Goal: Information Seeking & Learning: Learn about a topic

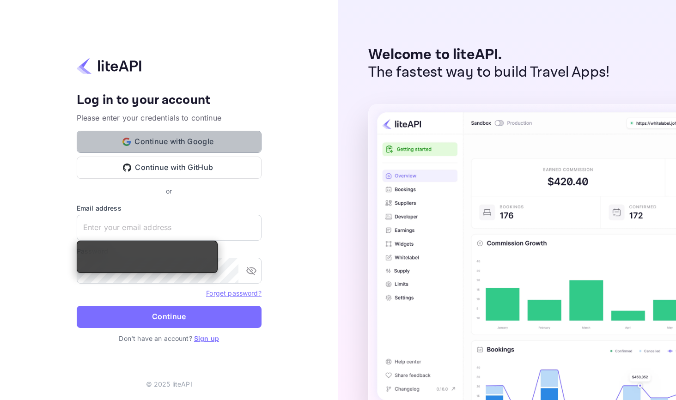
click at [186, 143] on button "Continue with Google" at bounding box center [169, 142] width 185 height 22
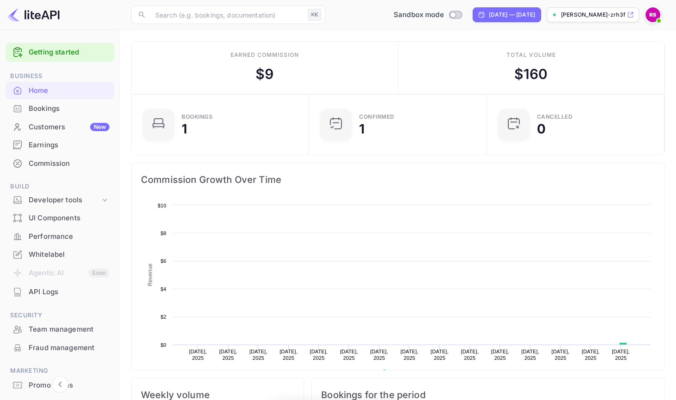
scroll to position [150, 172]
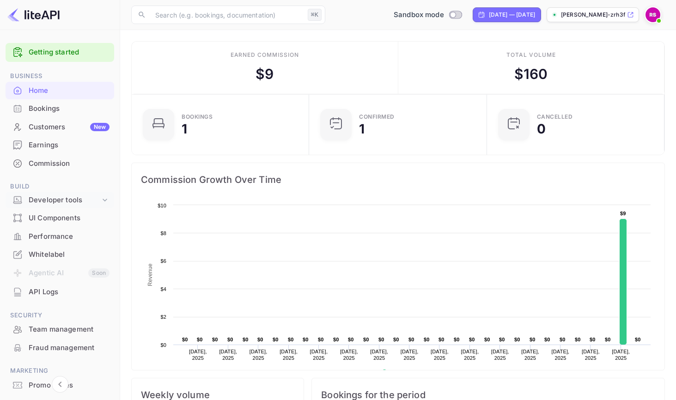
click at [40, 200] on div "Developer tools" at bounding box center [65, 200] width 72 height 11
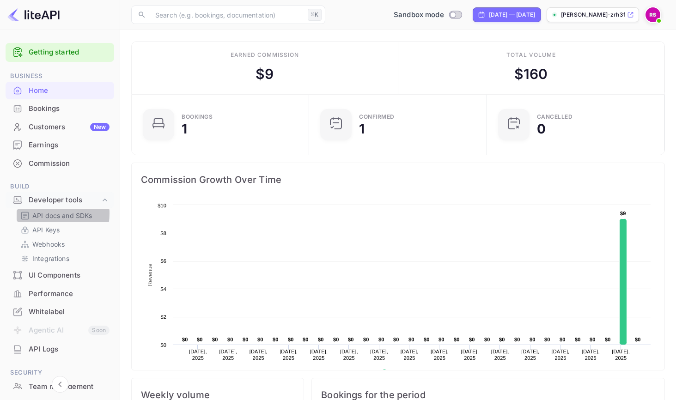
click at [46, 214] on p "API docs and SDKs" at bounding box center [62, 216] width 60 height 10
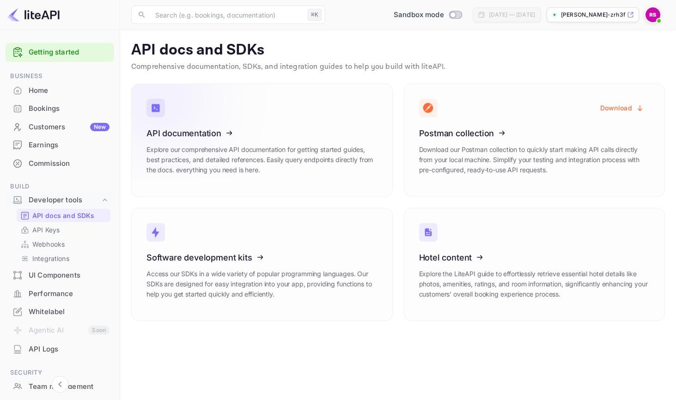
click at [196, 132] on icon at bounding box center [204, 131] width 144 height 95
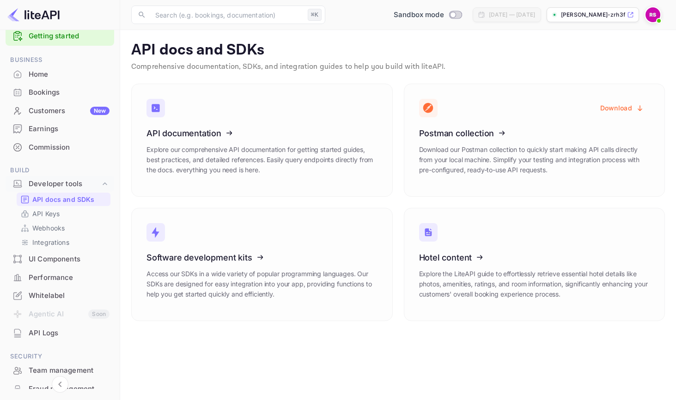
scroll to position [17, 0]
click at [49, 183] on div "Developer tools" at bounding box center [65, 183] width 72 height 11
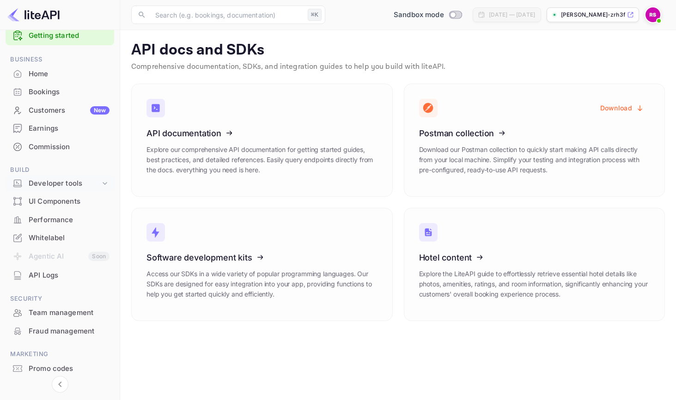
click at [51, 183] on div "Developer tools" at bounding box center [65, 183] width 72 height 11
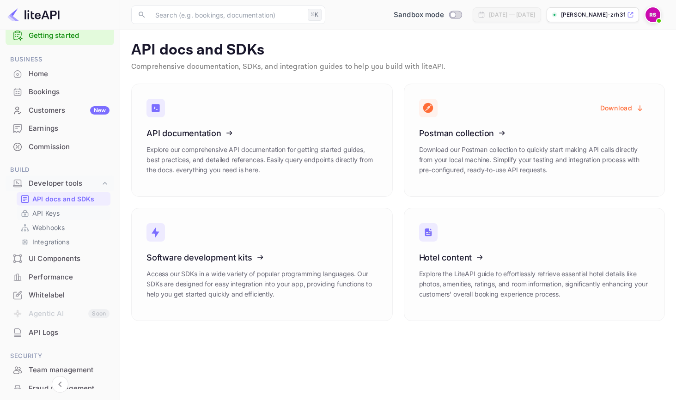
click at [49, 213] on p "API Keys" at bounding box center [45, 214] width 27 height 10
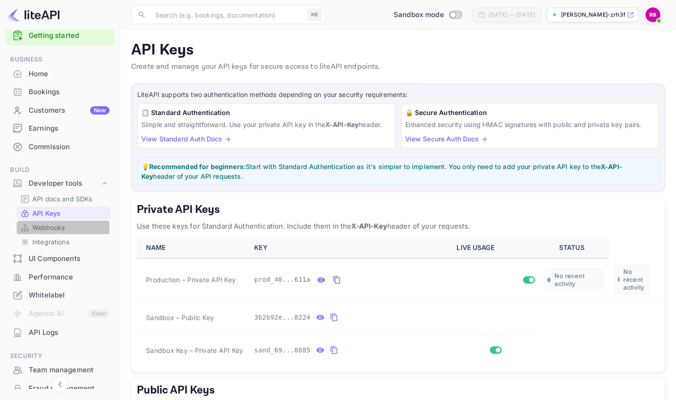
click at [50, 227] on p "Webhooks" at bounding box center [48, 228] width 32 height 10
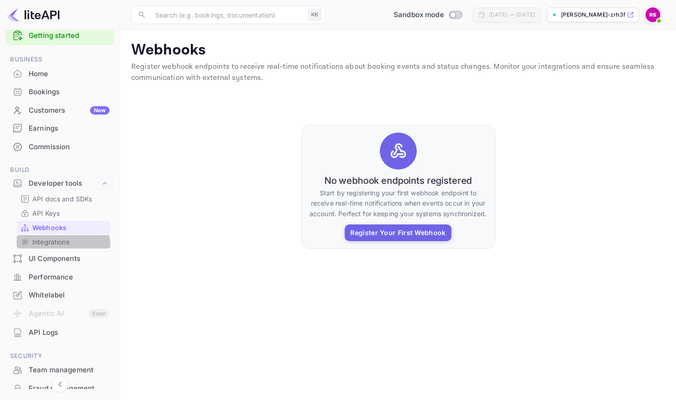
click at [51, 246] on div "Integrations" at bounding box center [64, 241] width 94 height 13
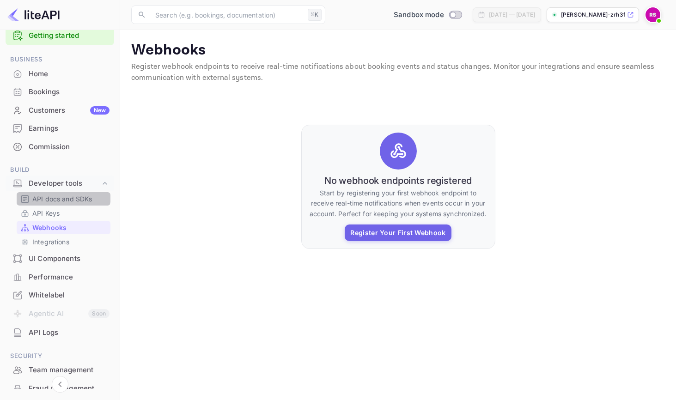
click at [63, 195] on p "API docs and SDKs" at bounding box center [62, 199] width 60 height 10
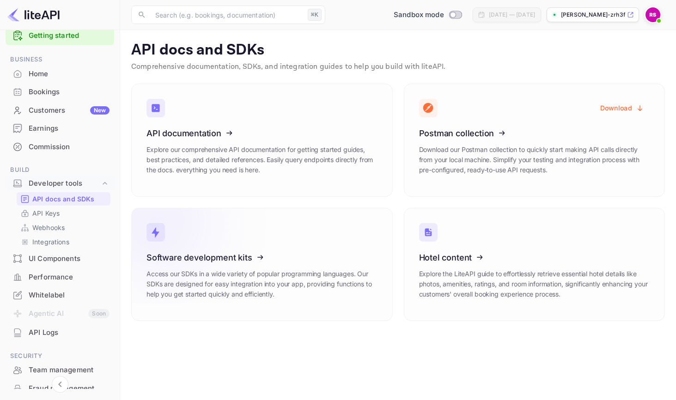
click at [197, 258] on icon at bounding box center [204, 256] width 144 height 95
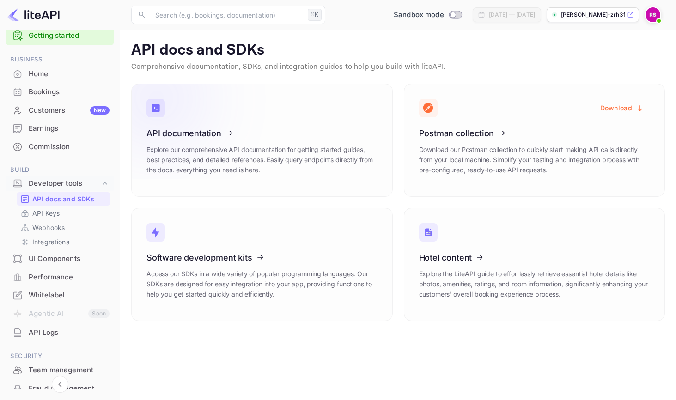
click at [209, 135] on icon at bounding box center [204, 131] width 144 height 95
